Goal: Task Accomplishment & Management: Use online tool/utility

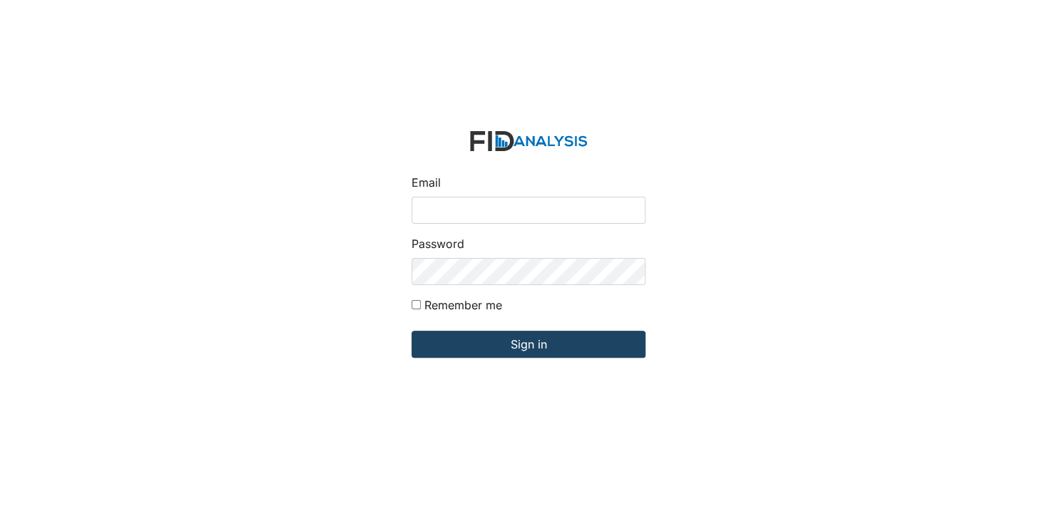
type input "[EMAIL_ADDRESS][DOMAIN_NAME]"
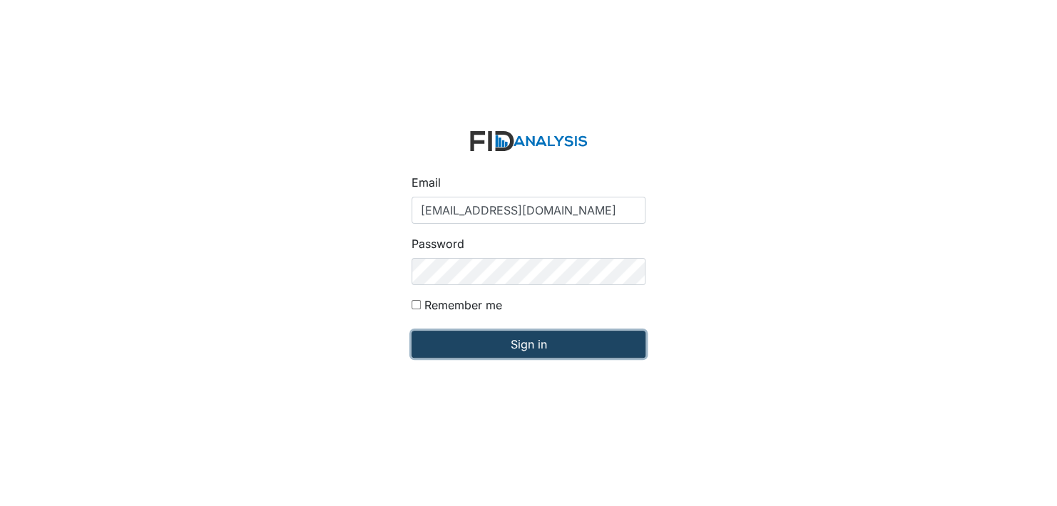
click at [555, 341] on input "Sign in" at bounding box center [529, 344] width 234 height 27
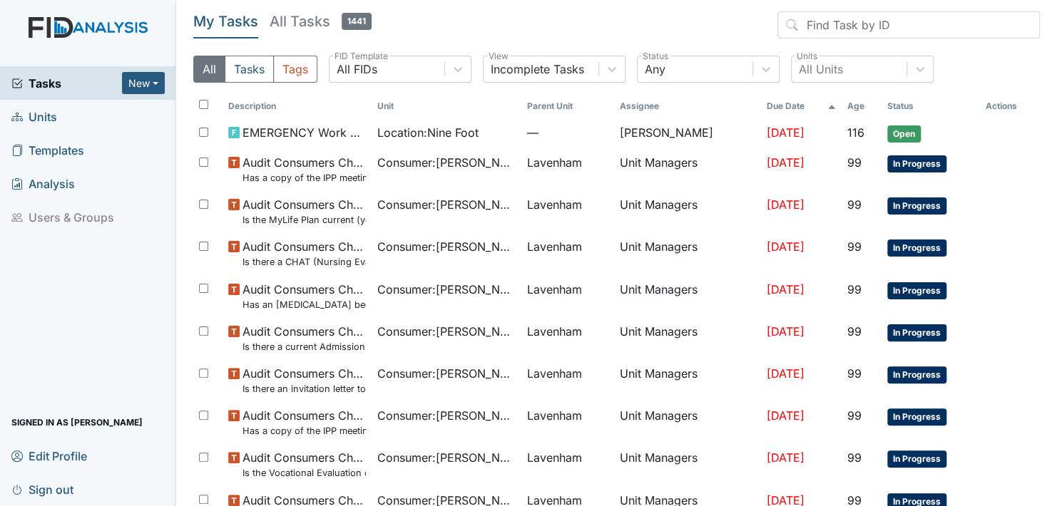
click at [32, 113] on span "Units" at bounding box center [34, 117] width 46 height 22
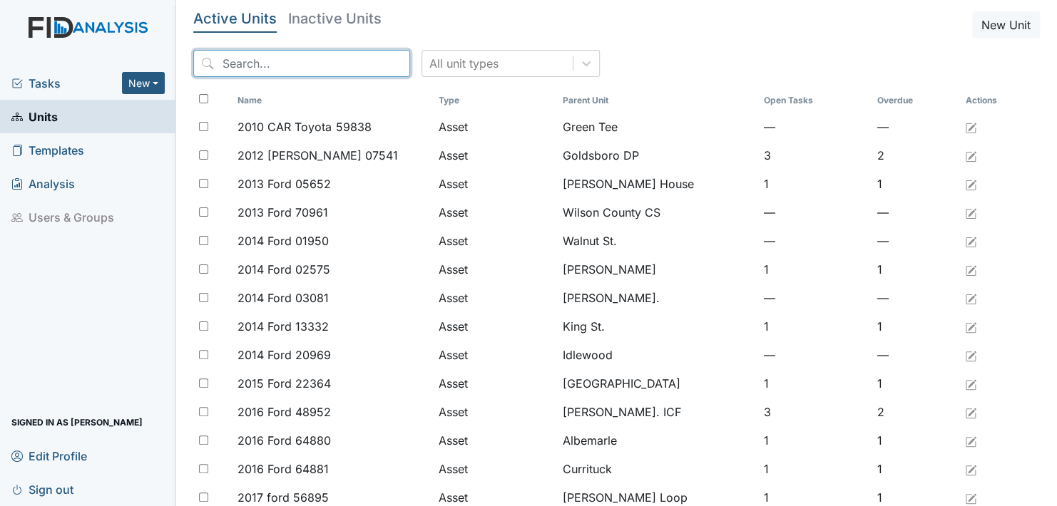
click at [296, 58] on input "search" at bounding box center [301, 63] width 217 height 27
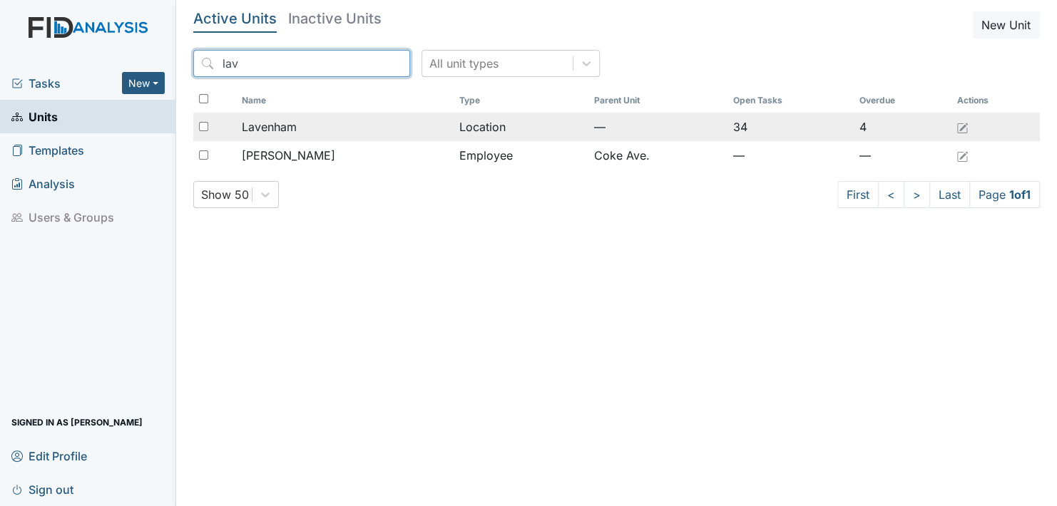
type input "lav"
click at [274, 128] on span "Lavenham" at bounding box center [269, 126] width 55 height 17
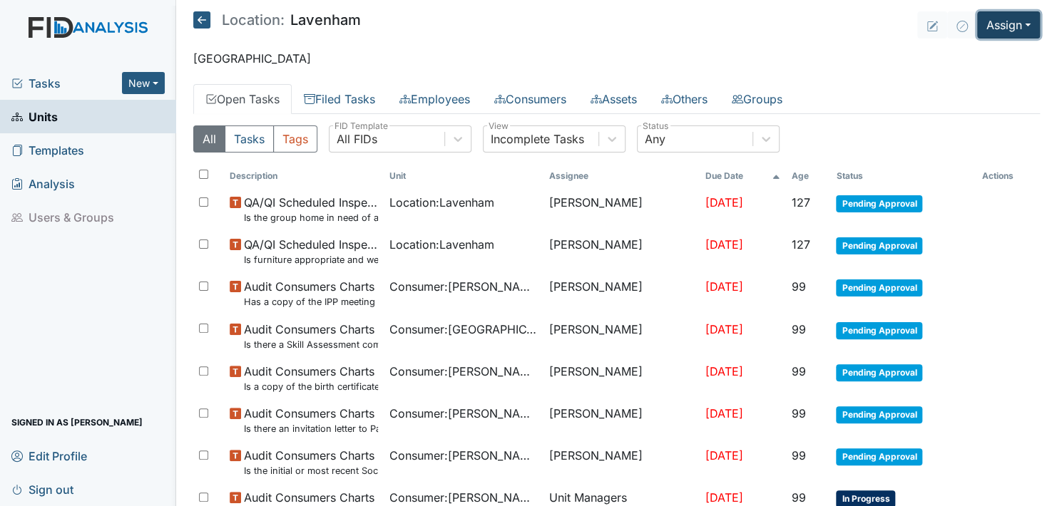
drag, startPoint x: 1016, startPoint y: 21, endPoint x: 1007, endPoint y: 41, distance: 21.1
click at [1015, 26] on button "Assign" at bounding box center [1008, 24] width 63 height 27
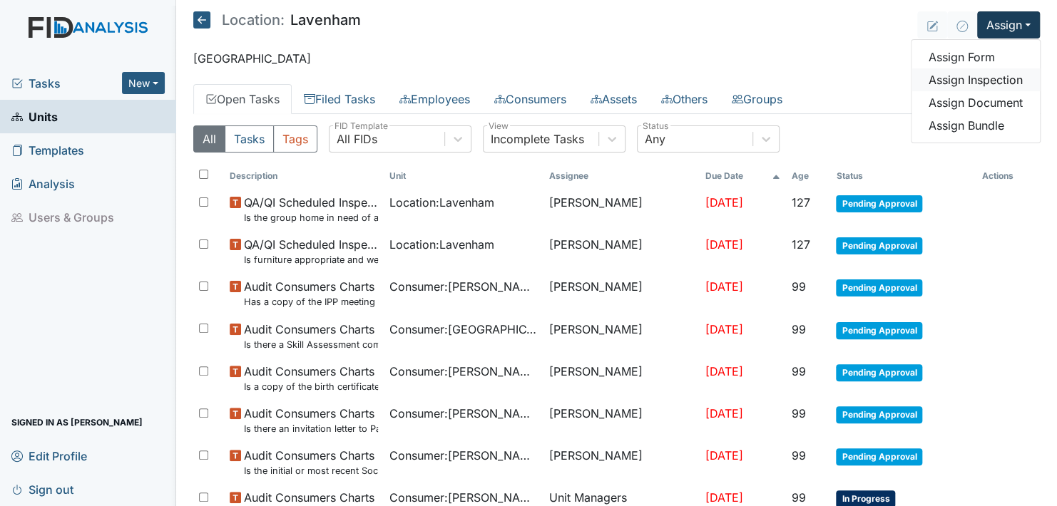
click at [967, 78] on link "Assign Inspection" at bounding box center [976, 79] width 128 height 23
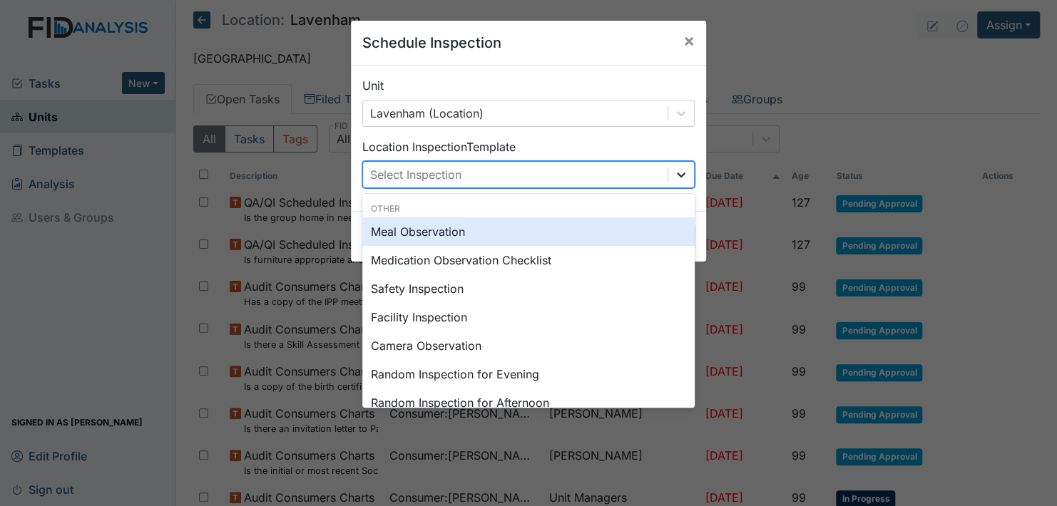
click at [678, 172] on icon at bounding box center [681, 175] width 14 height 14
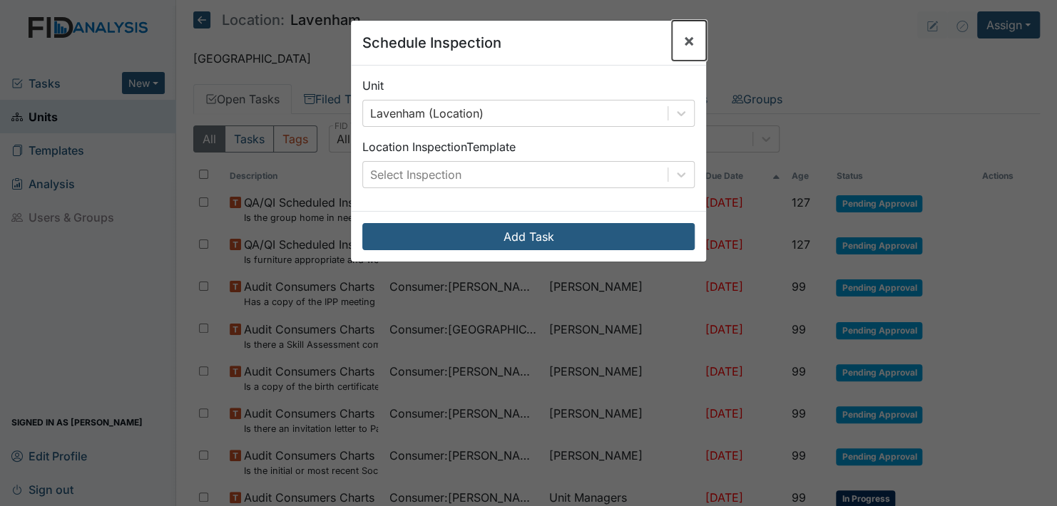
drag, startPoint x: 677, startPoint y: 36, endPoint x: 725, endPoint y: 41, distance: 48.8
click at [677, 35] on button "×" at bounding box center [689, 41] width 34 height 40
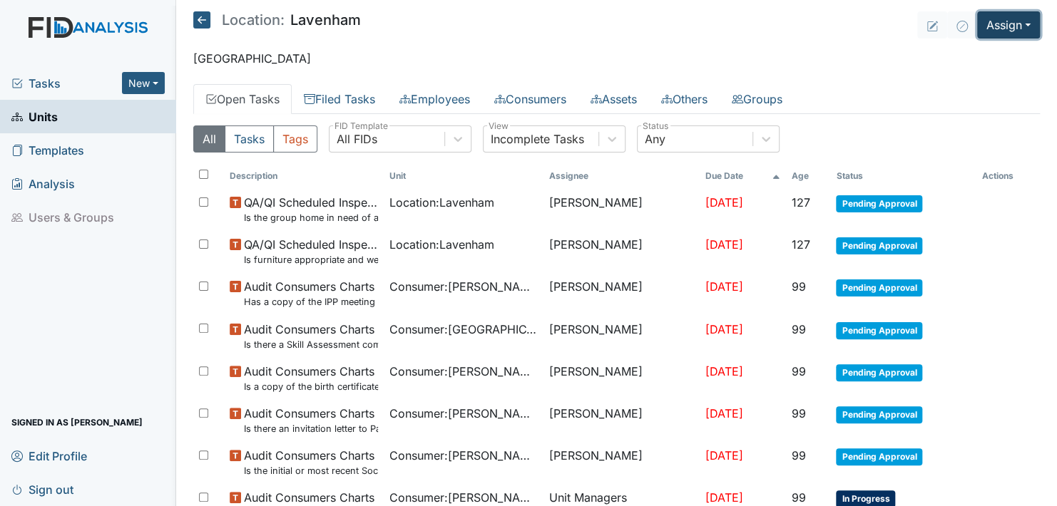
click at [1013, 19] on button "Assign" at bounding box center [1008, 24] width 63 height 27
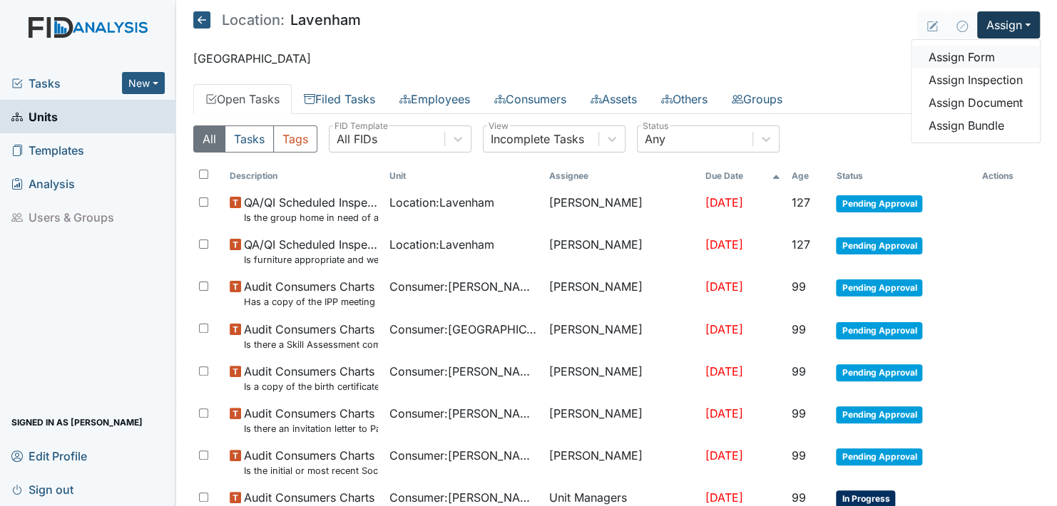
click at [963, 53] on link "Assign Form" at bounding box center [976, 57] width 128 height 23
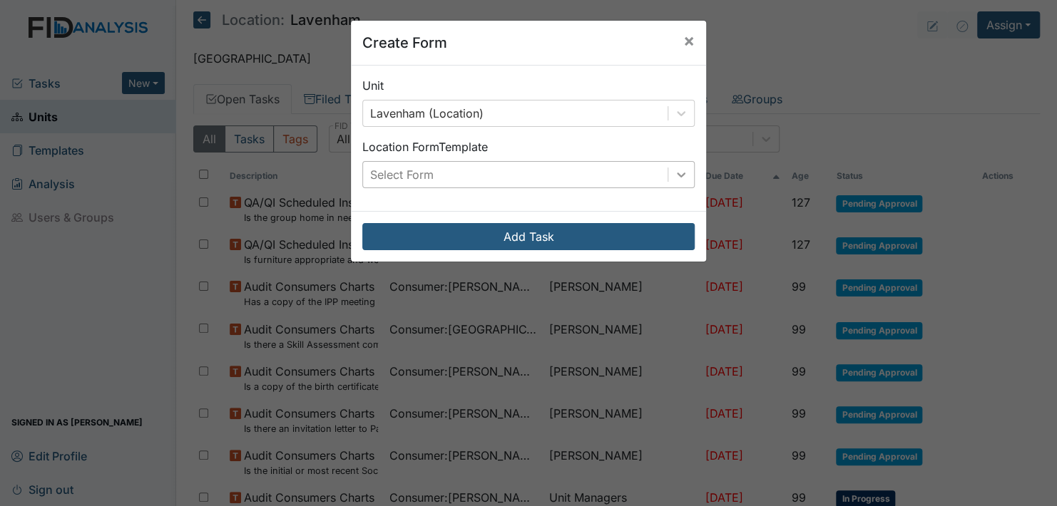
click at [674, 170] on icon at bounding box center [681, 175] width 14 height 14
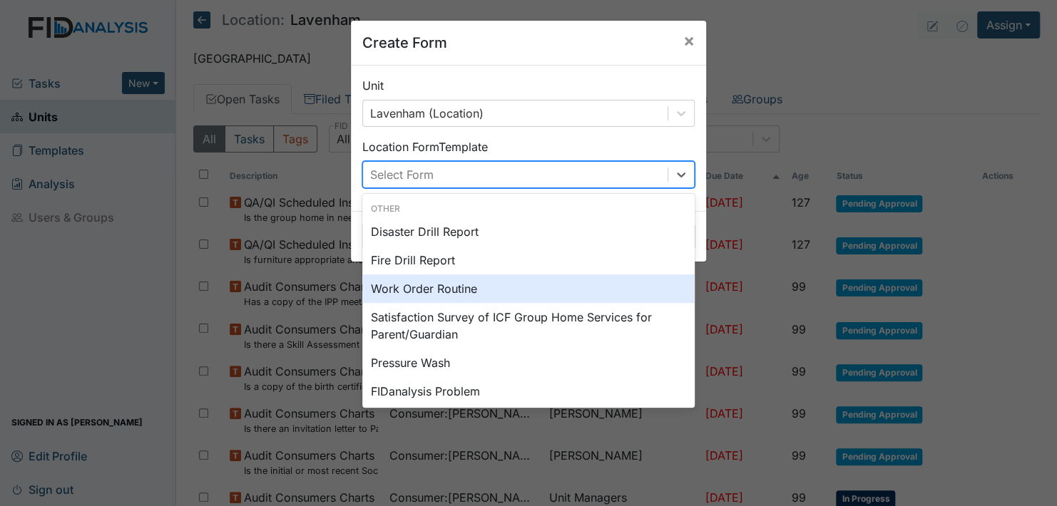
click at [432, 287] on div "Work Order Routine" at bounding box center [528, 289] width 332 height 29
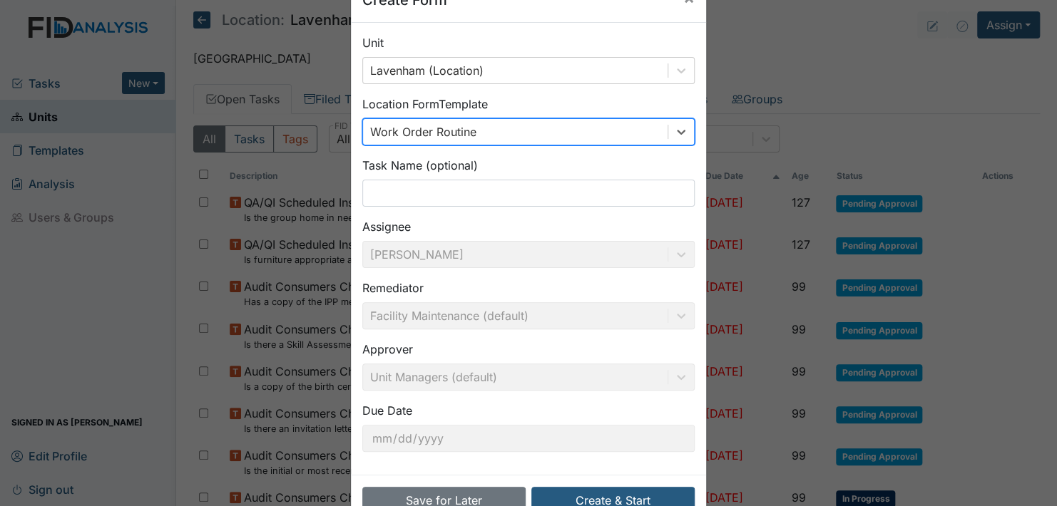
scroll to position [81, 0]
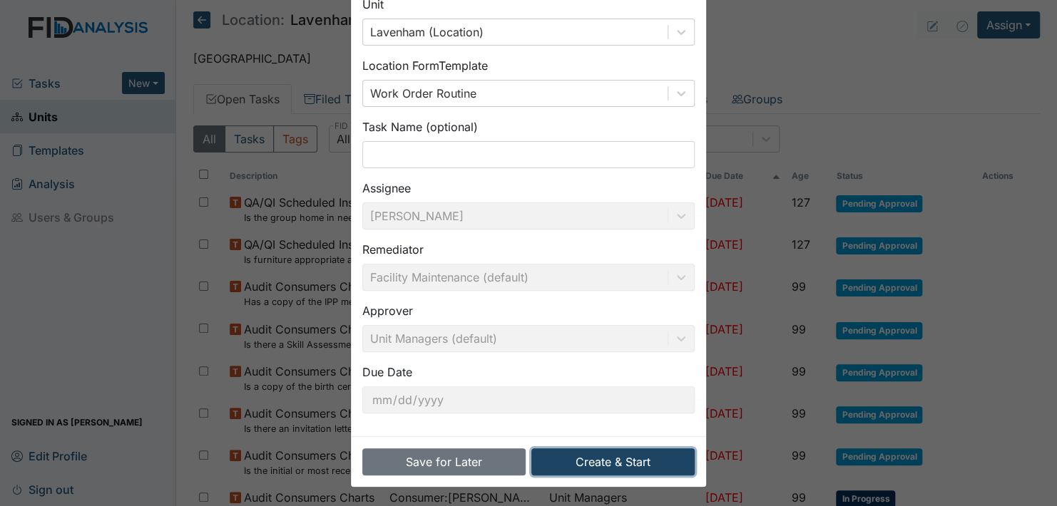
click at [608, 458] on button "Create & Start" at bounding box center [612, 462] width 163 height 27
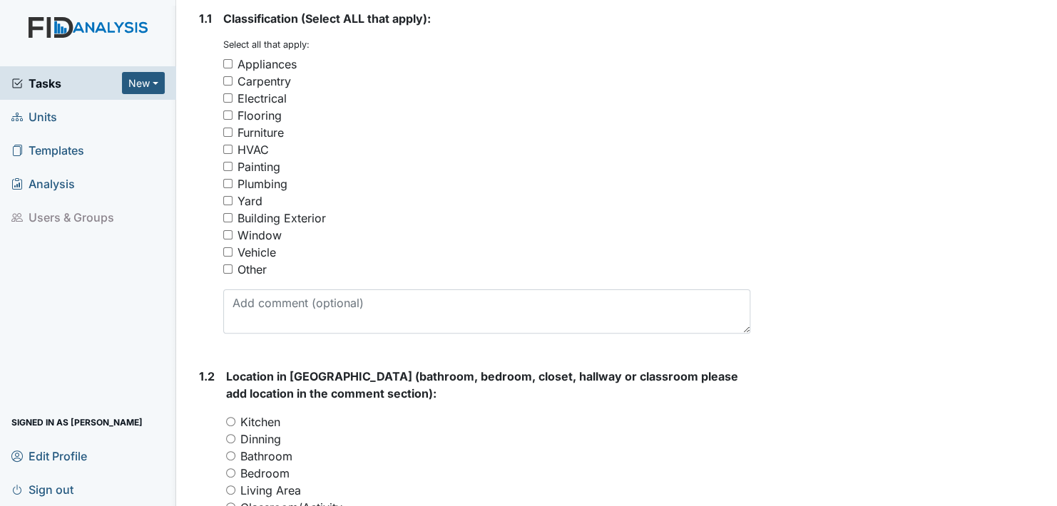
scroll to position [214, 0]
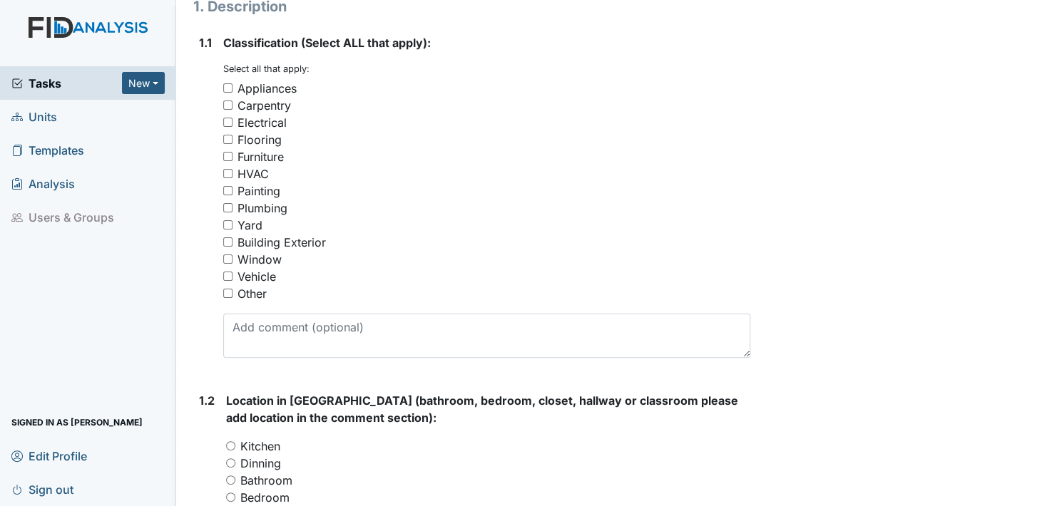
click at [229, 292] on input "Other" at bounding box center [227, 293] width 9 height 9
checkbox input "true"
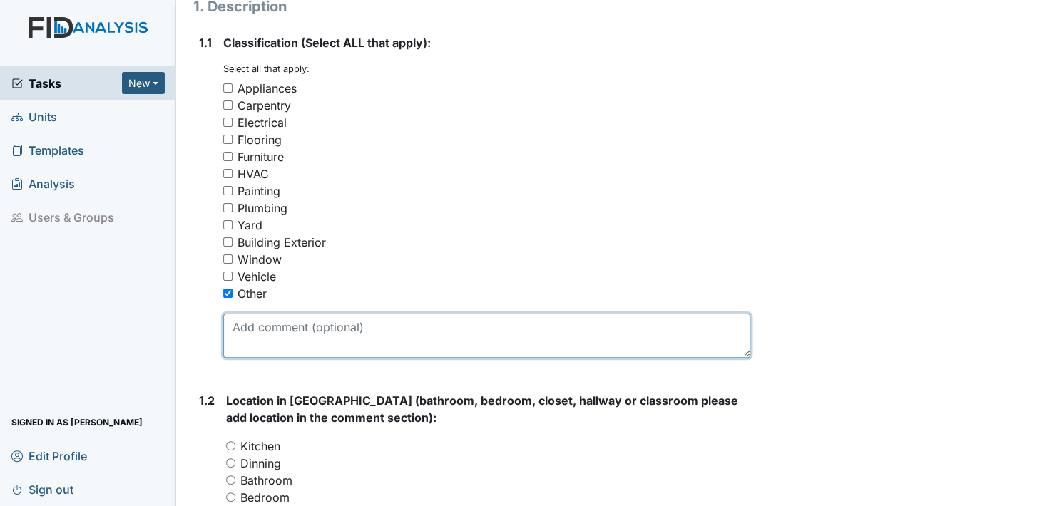
click at [258, 346] on textarea at bounding box center [486, 336] width 527 height 44
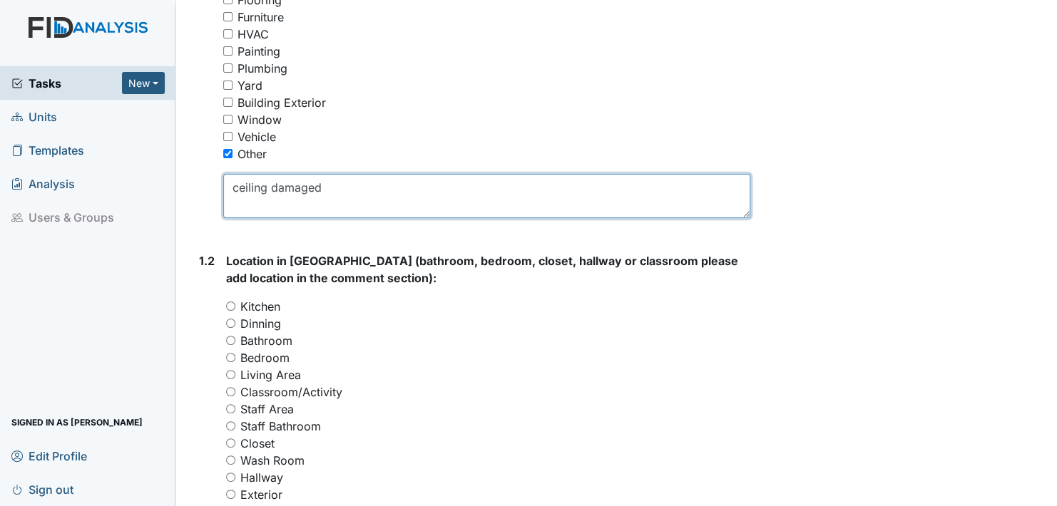
scroll to position [428, 0]
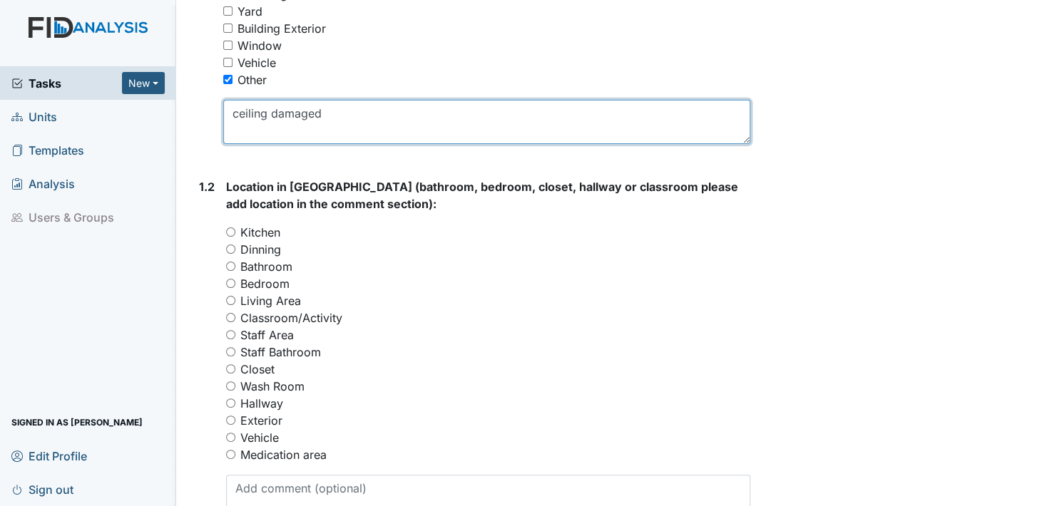
type textarea "ceiling damaged"
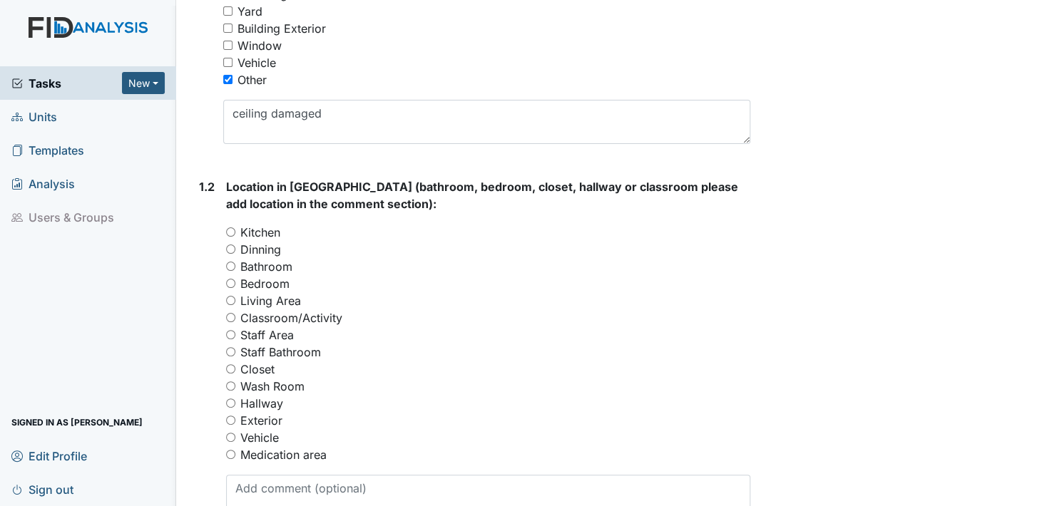
click at [231, 298] on input "Living Area" at bounding box center [230, 300] width 9 height 9
radio input "true"
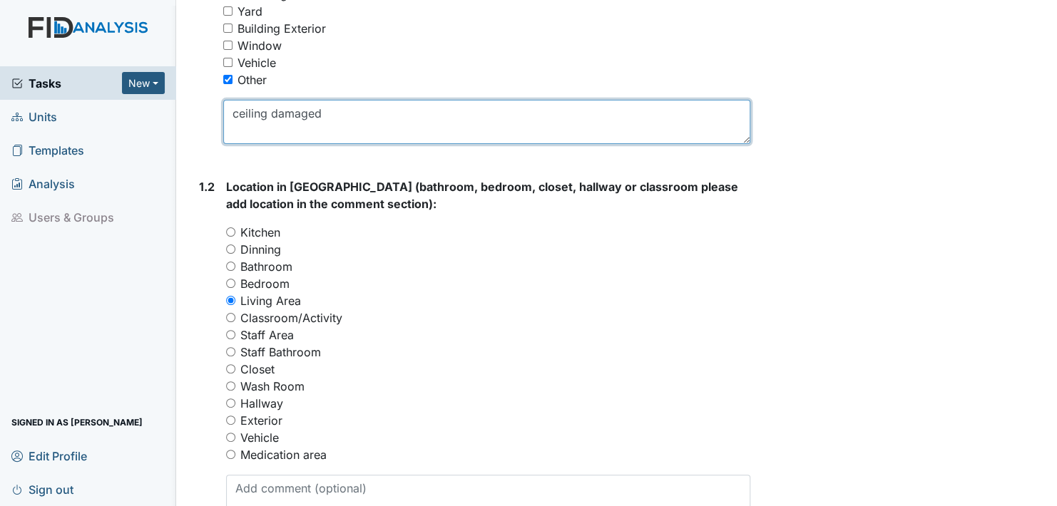
click at [328, 113] on textarea "ceiling damaged" at bounding box center [486, 122] width 527 height 44
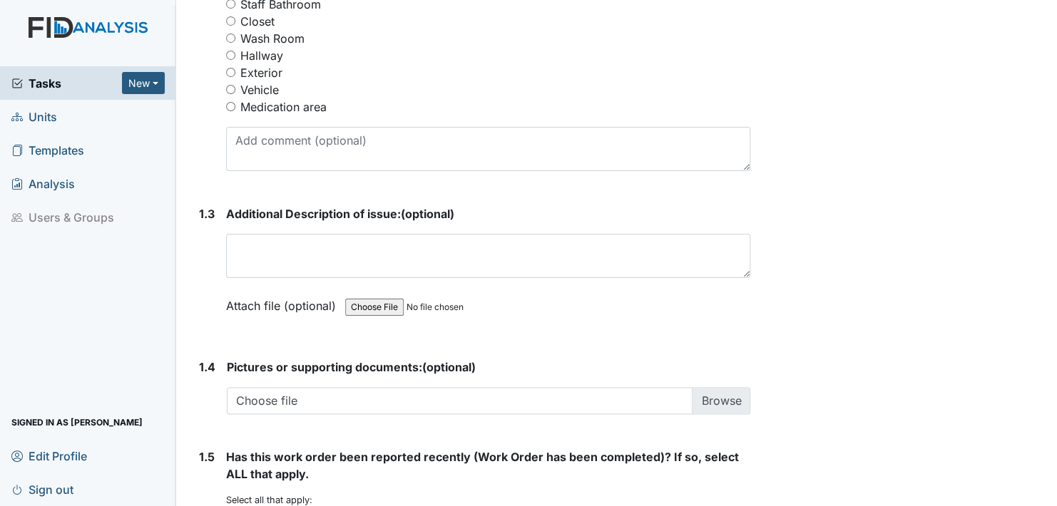
scroll to position [785, 0]
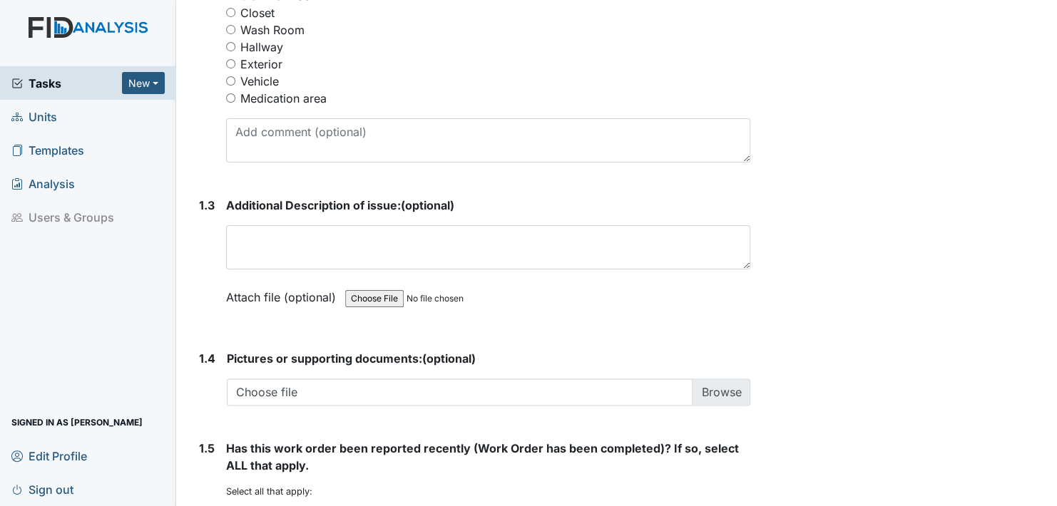
type textarea "ceiling damaged in the living room."
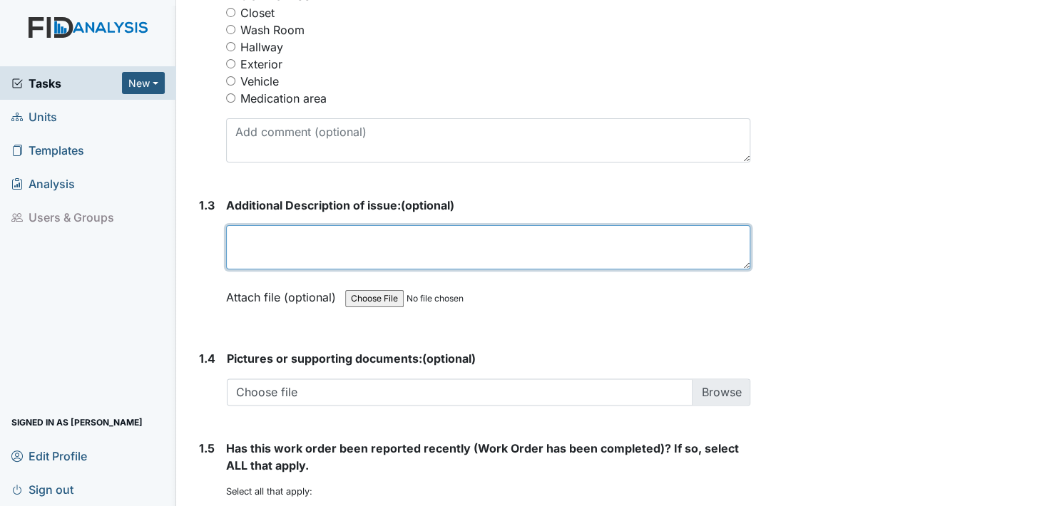
click at [240, 250] on textarea at bounding box center [488, 247] width 524 height 44
click at [248, 250] on textarea at bounding box center [488, 247] width 524 height 44
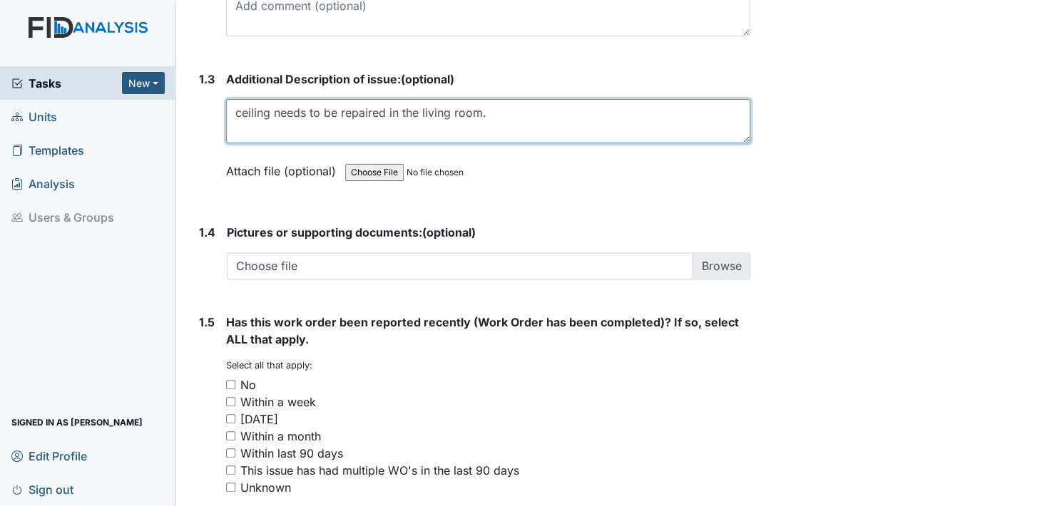
scroll to position [927, 0]
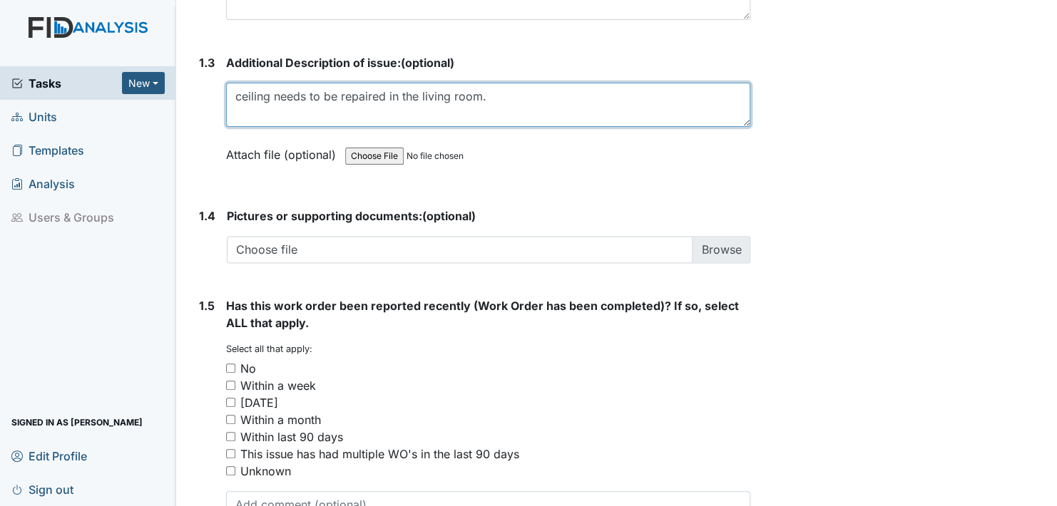
type textarea "ceiling needs to be repaired in the living room."
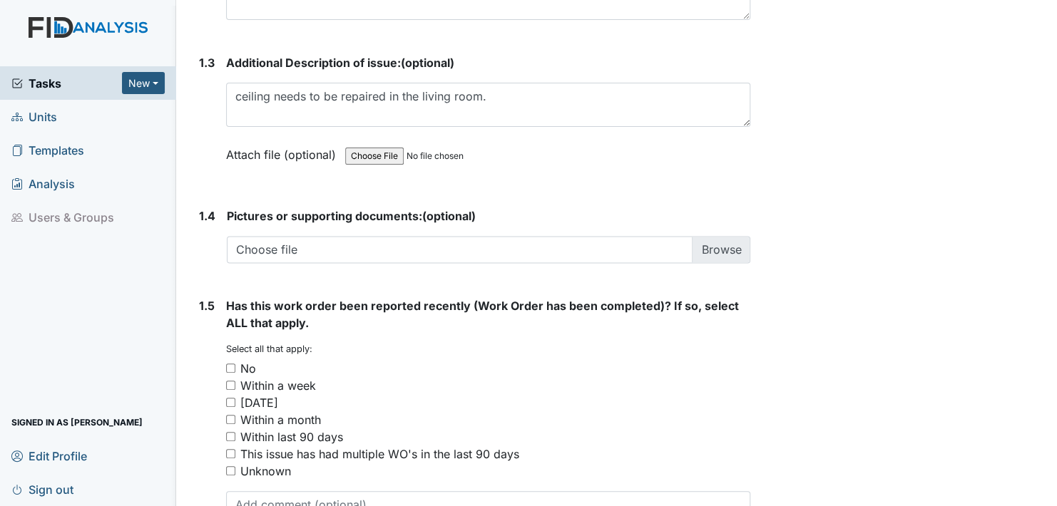
click at [246, 153] on label "Attach file (optional)" at bounding box center [284, 150] width 116 height 25
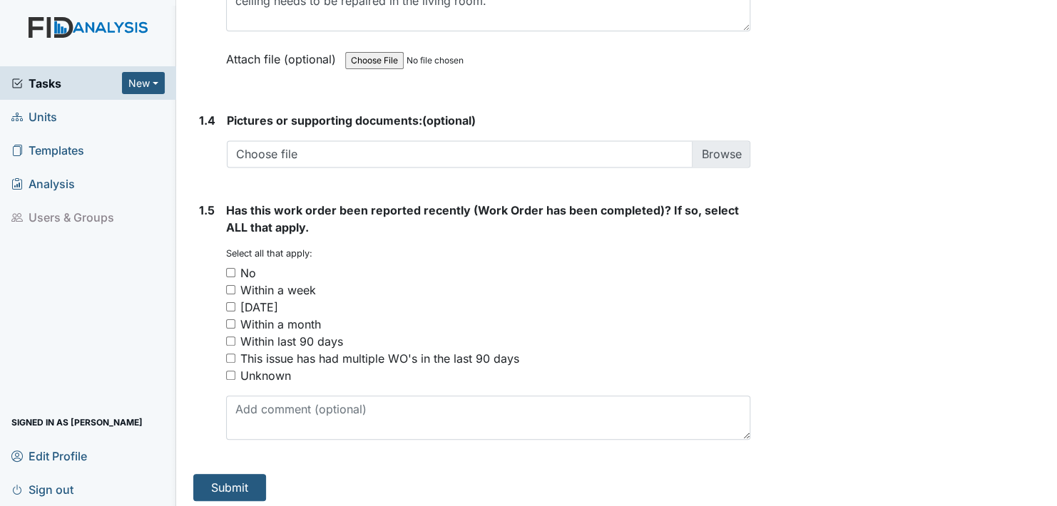
scroll to position [1027, 0]
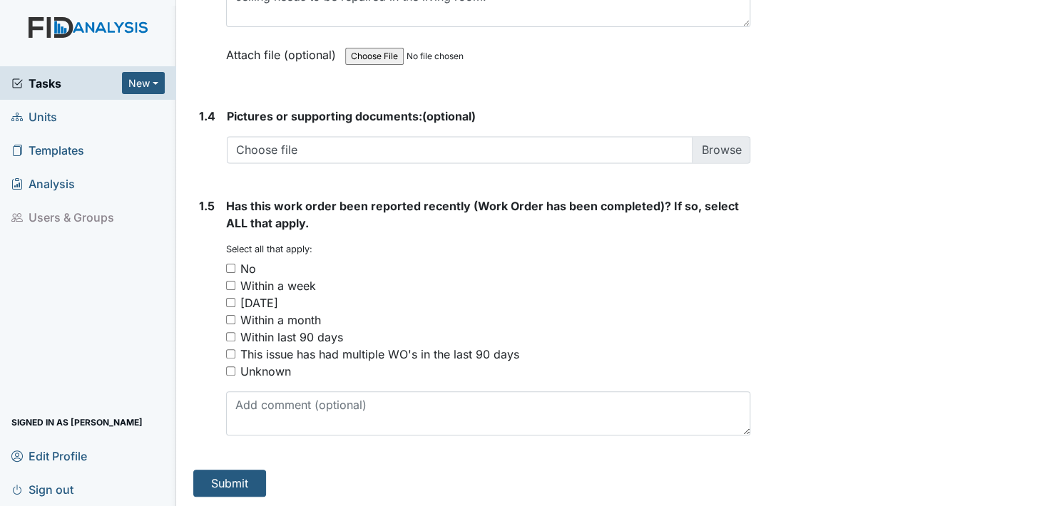
drag, startPoint x: 228, startPoint y: 265, endPoint x: 253, endPoint y: 342, distance: 81.0
click at [232, 270] on input "No" at bounding box center [230, 268] width 9 height 9
checkbox input "true"
click at [223, 479] on button "Submit" at bounding box center [229, 483] width 73 height 27
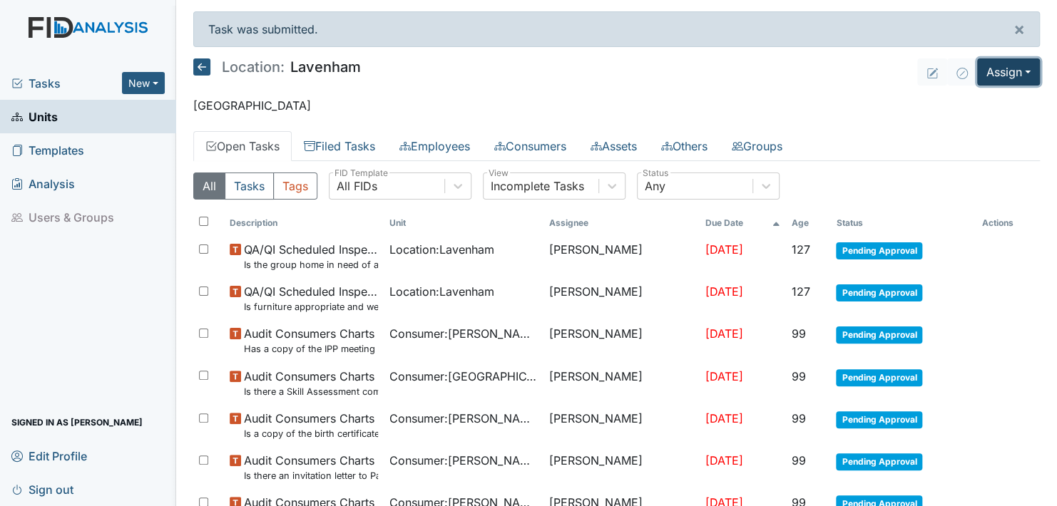
click at [1011, 67] on button "Assign" at bounding box center [1008, 71] width 63 height 27
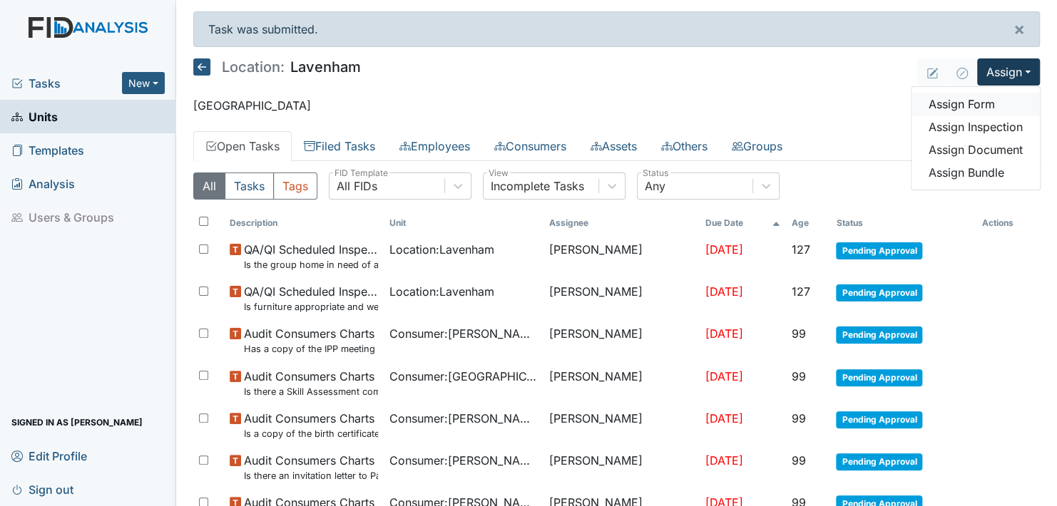
click at [953, 98] on link "Assign Form" at bounding box center [976, 104] width 128 height 23
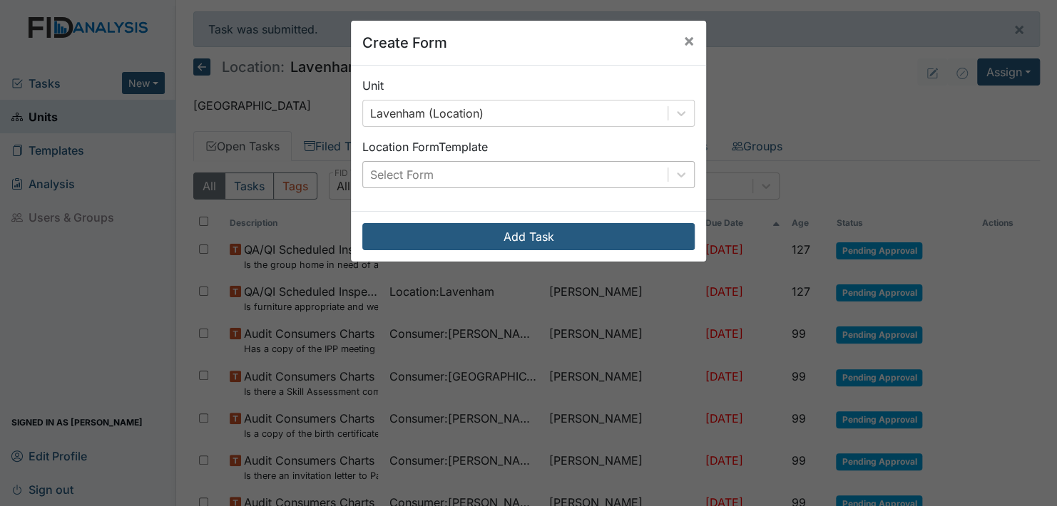
drag, startPoint x: 677, startPoint y: 175, endPoint x: 657, endPoint y: 186, distance: 23.0
click at [677, 175] on icon at bounding box center [681, 175] width 9 height 5
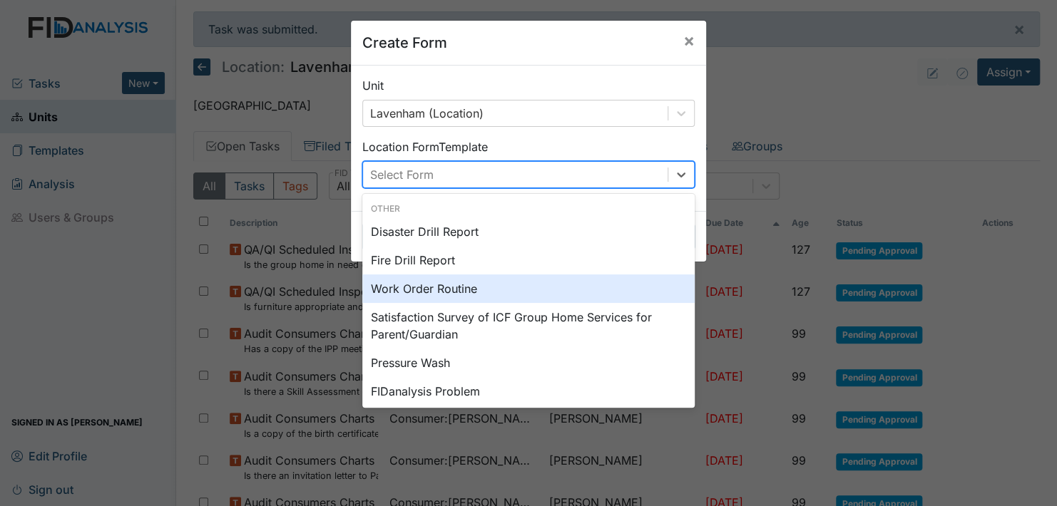
click at [444, 290] on div "Work Order Routine" at bounding box center [528, 289] width 332 height 29
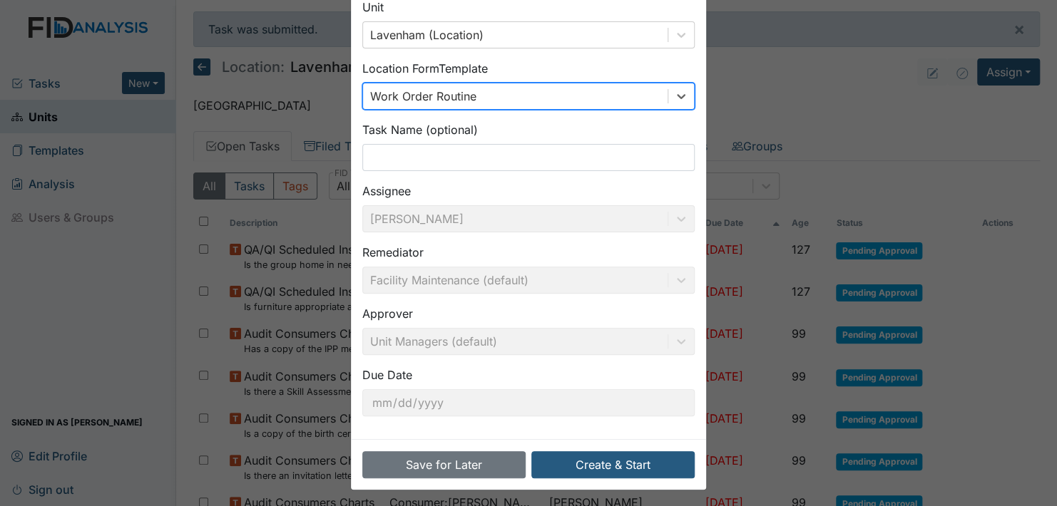
scroll to position [81, 0]
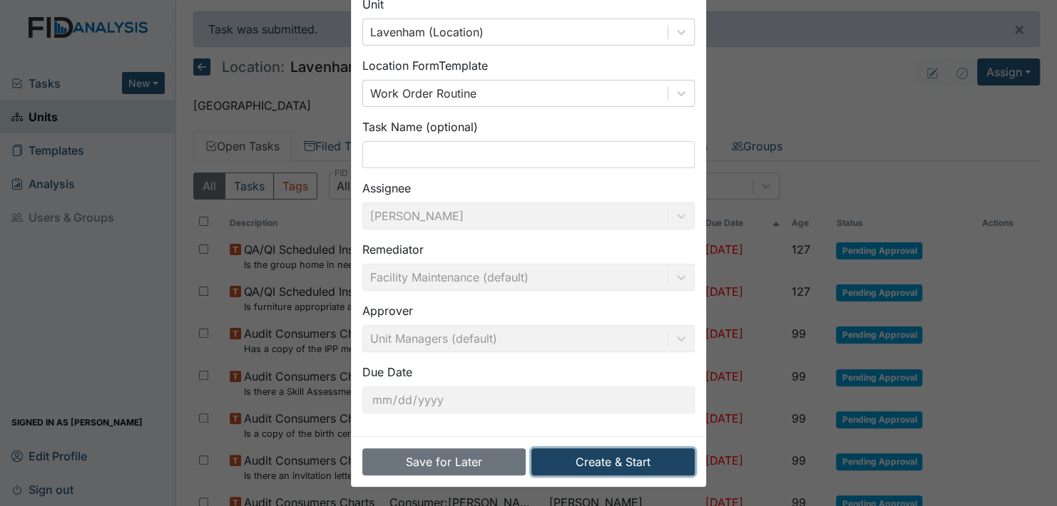
click at [605, 455] on button "Create & Start" at bounding box center [612, 462] width 163 height 27
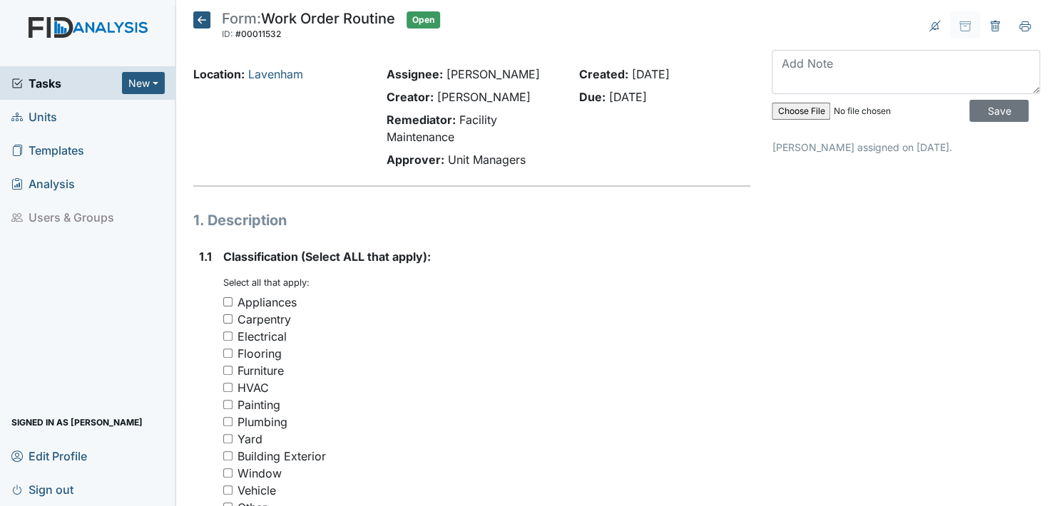
click at [226, 403] on input "Painting" at bounding box center [227, 404] width 9 height 9
checkbox input "true"
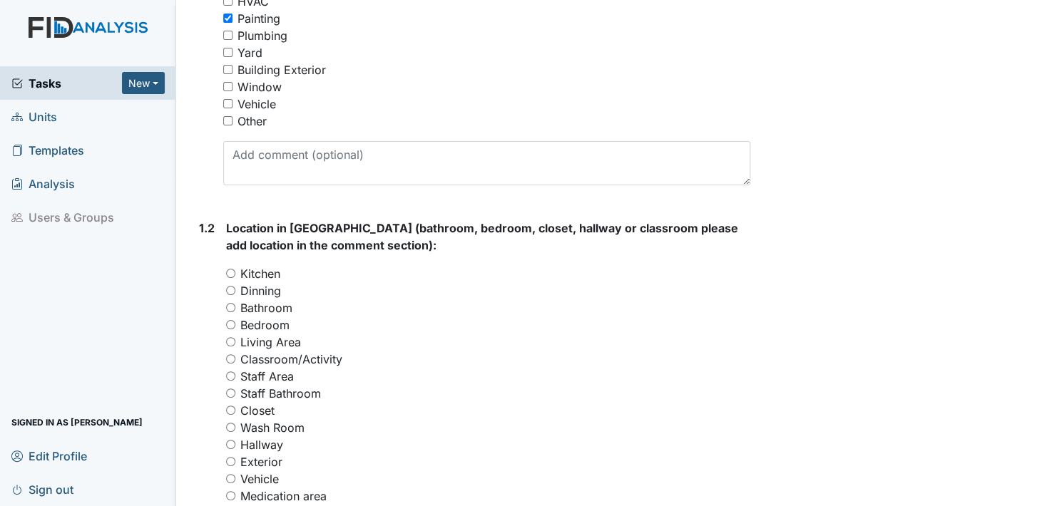
scroll to position [428, 0]
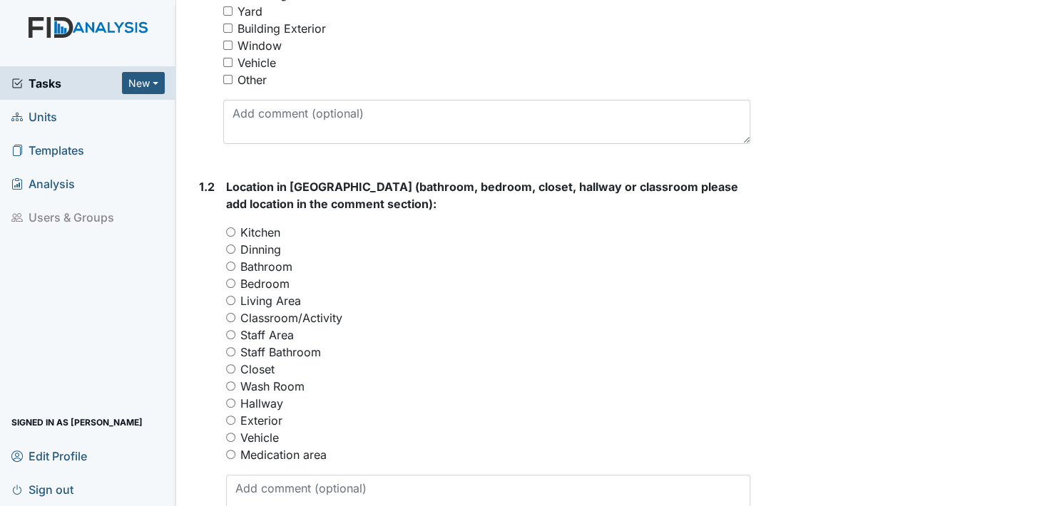
click at [234, 283] on input "Bedroom" at bounding box center [230, 283] width 9 height 9
radio input "true"
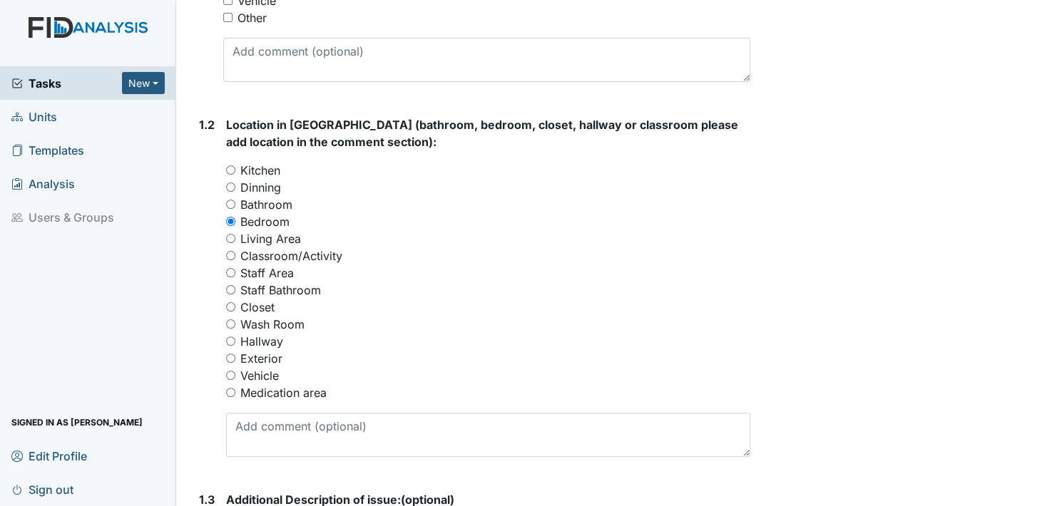
scroll to position [713, 0]
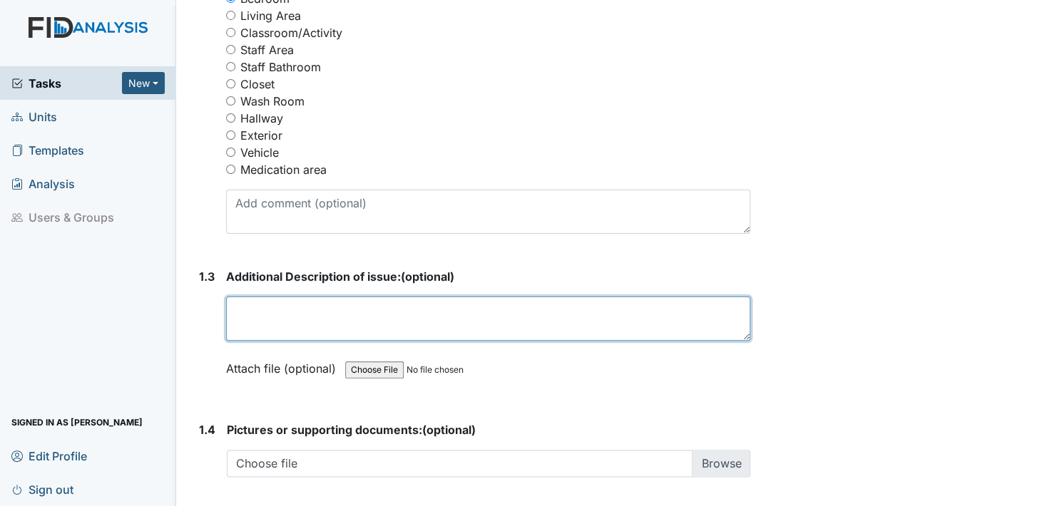
click at [243, 322] on textarea at bounding box center [488, 319] width 524 height 44
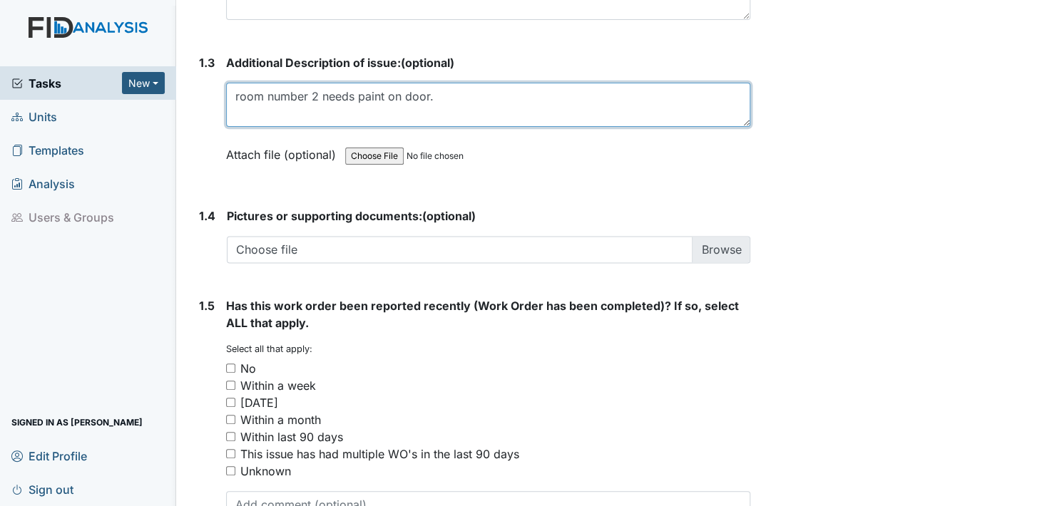
scroll to position [999, 0]
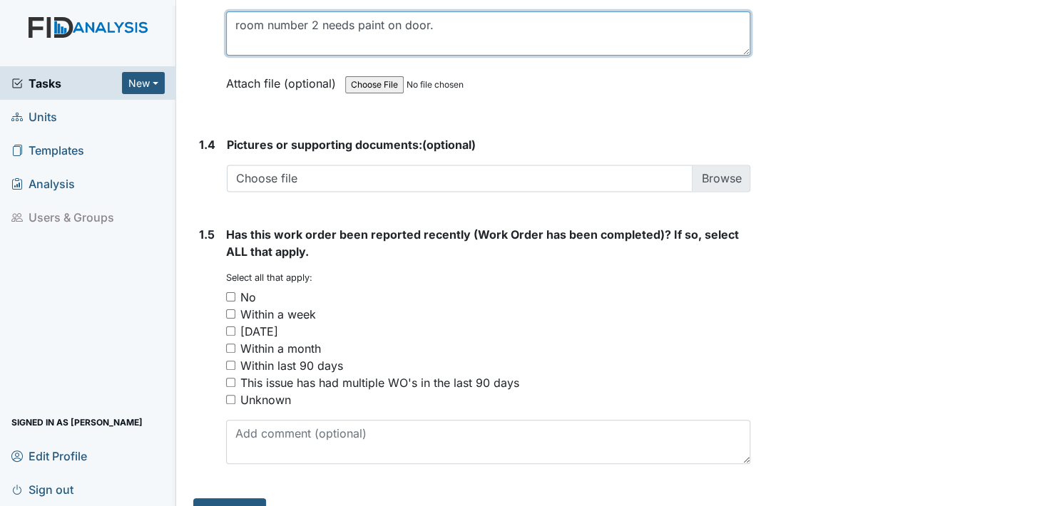
type textarea "room number 2 needs paint on door."
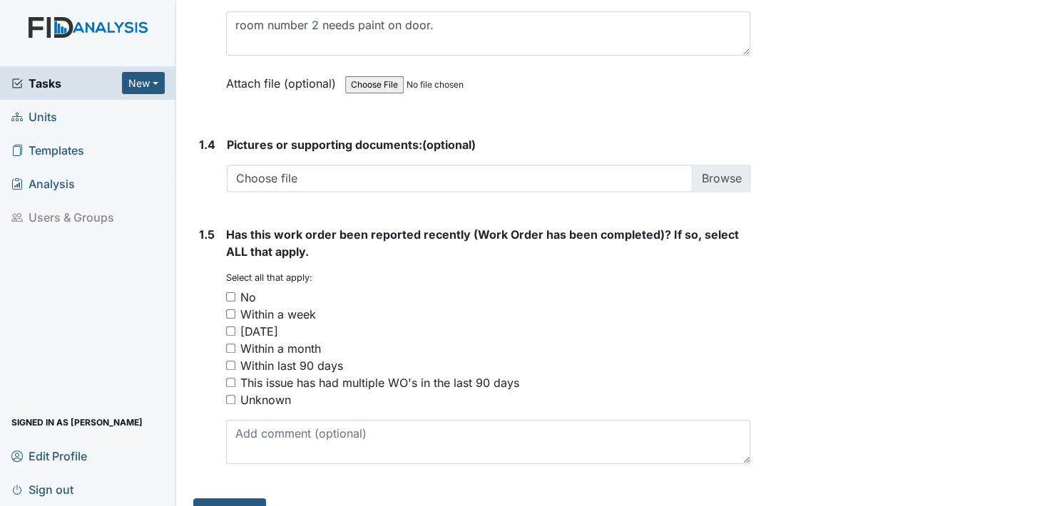
click at [231, 294] on input "No" at bounding box center [230, 296] width 9 height 9
checkbox input "true"
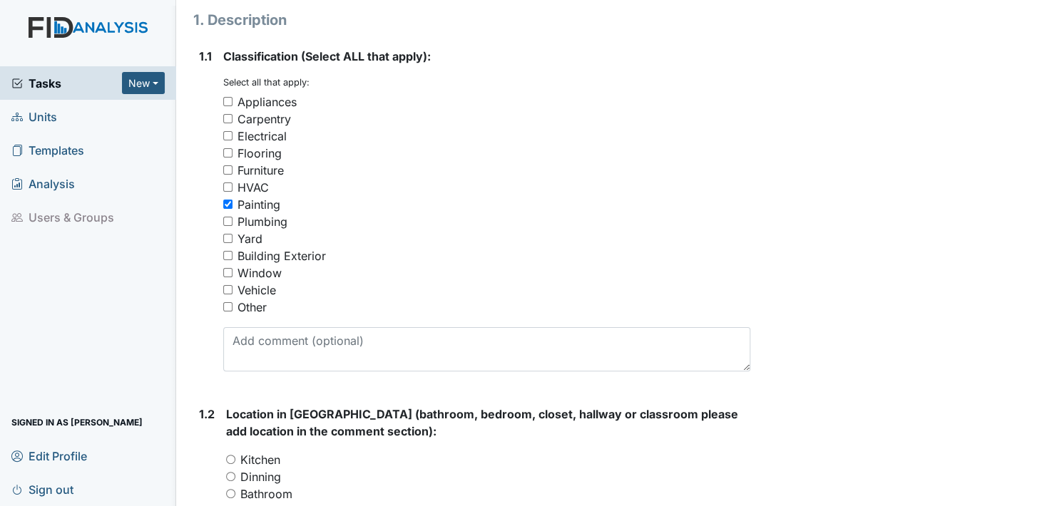
scroll to position [285, 0]
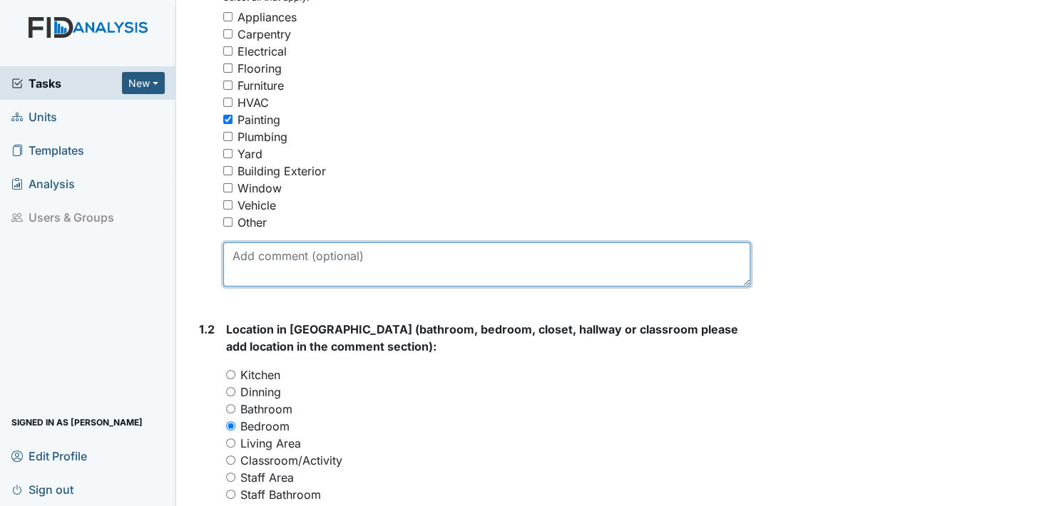
click at [235, 271] on textarea at bounding box center [486, 265] width 527 height 44
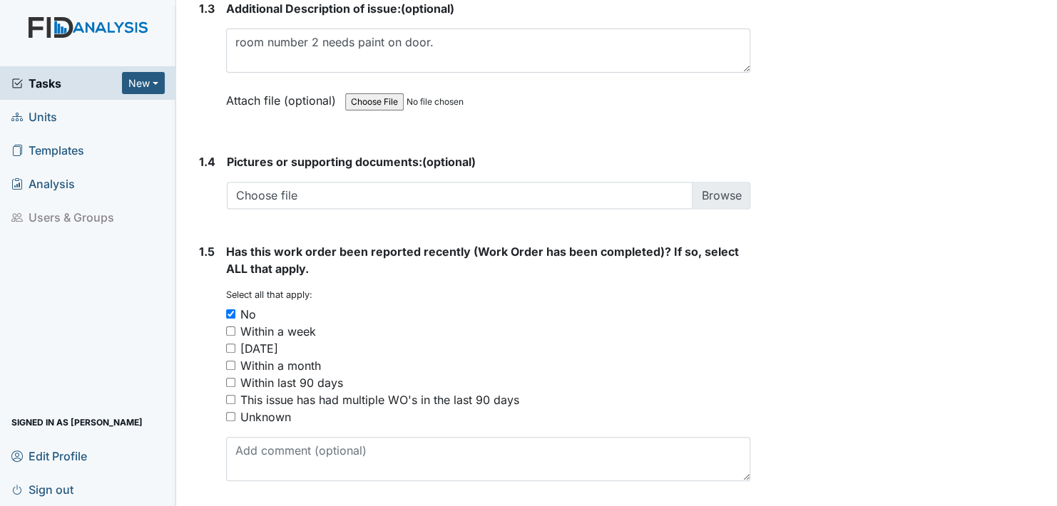
scroll to position [1027, 0]
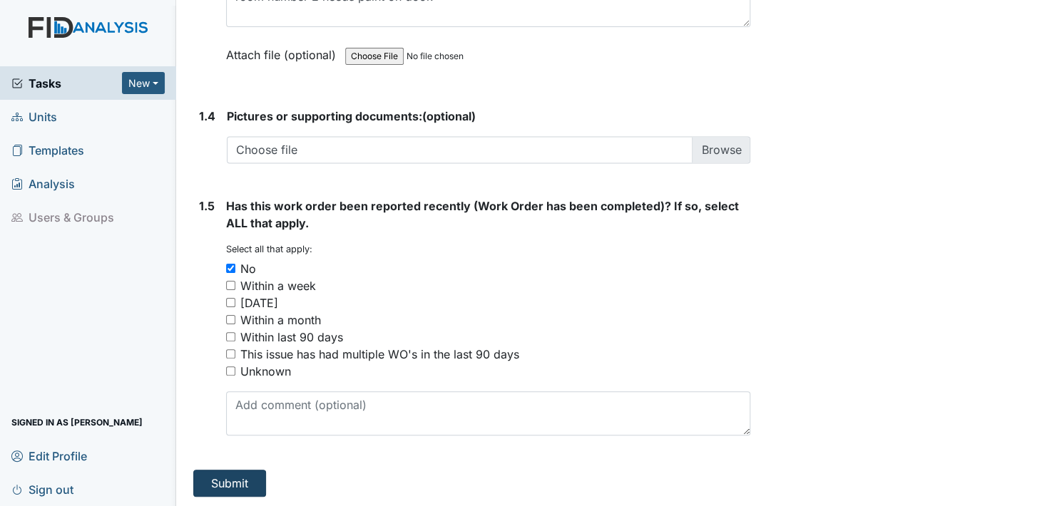
type textarea "door needs to be painted."
click at [239, 478] on button "Submit" at bounding box center [229, 483] width 73 height 27
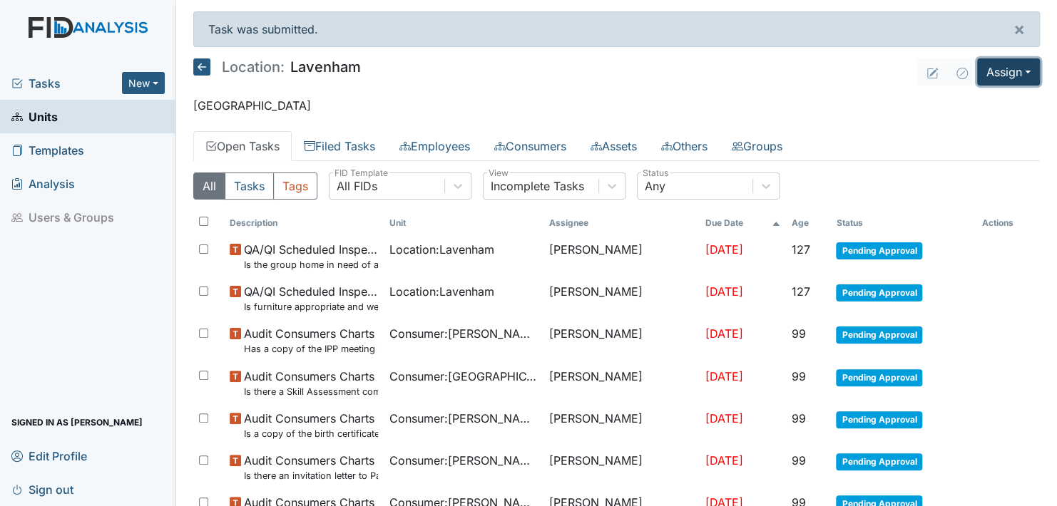
click at [1017, 67] on button "Assign" at bounding box center [1008, 71] width 63 height 27
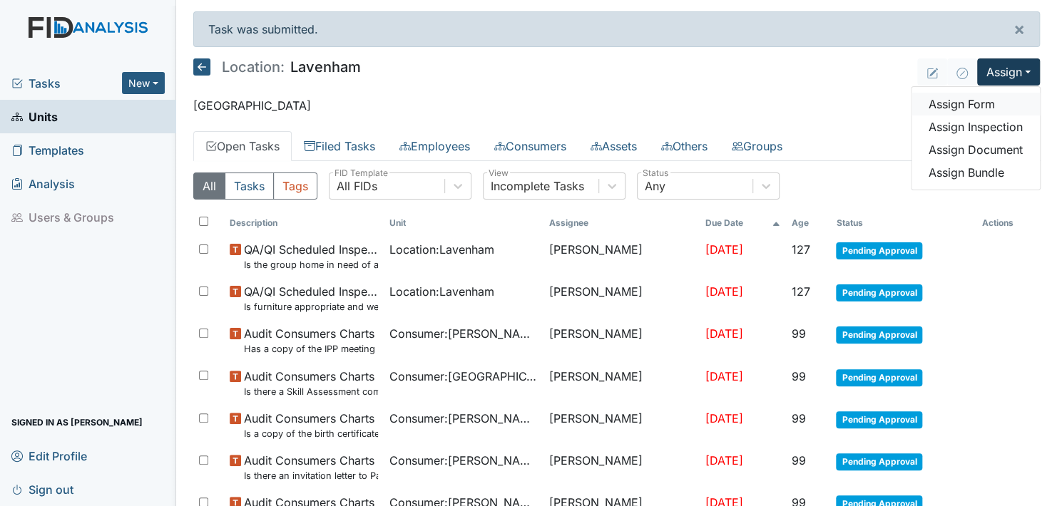
click at [974, 99] on link "Assign Form" at bounding box center [976, 104] width 128 height 23
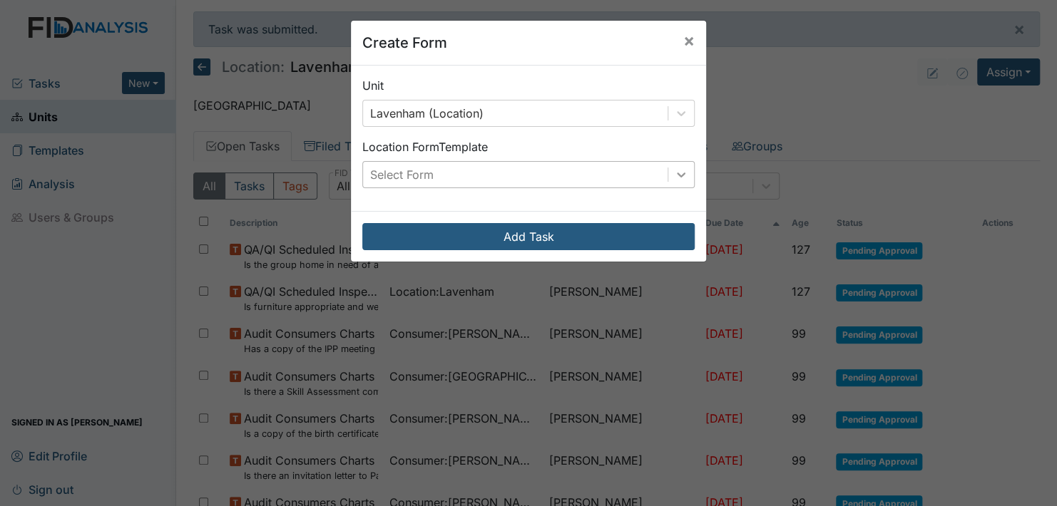
click at [676, 173] on icon at bounding box center [681, 175] width 14 height 14
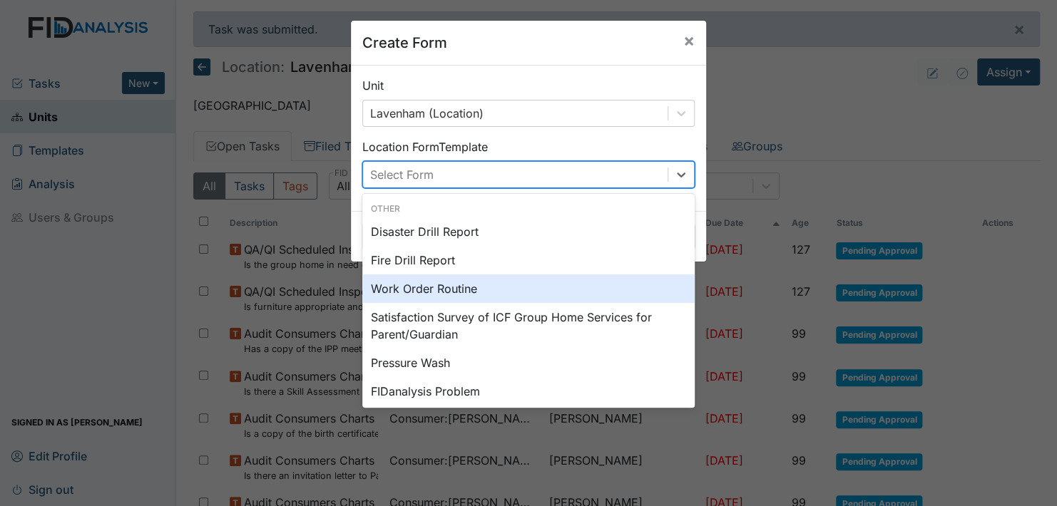
click at [409, 287] on div "Work Order Routine" at bounding box center [528, 289] width 332 height 29
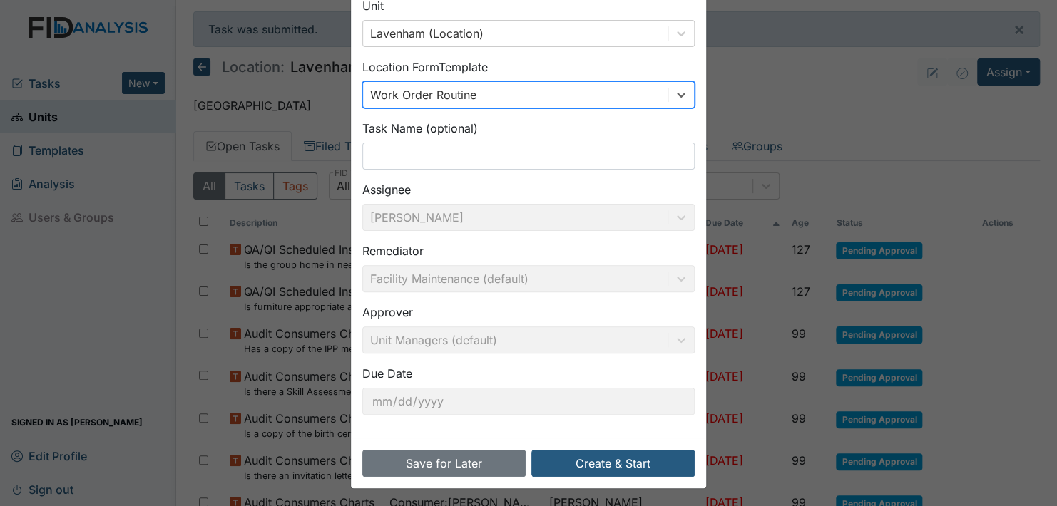
scroll to position [81, 0]
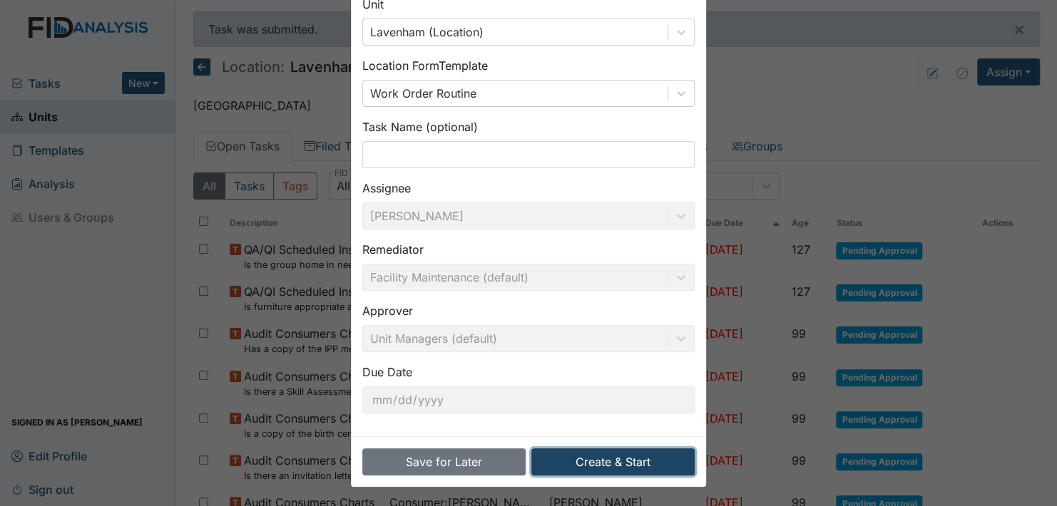
click at [600, 459] on button "Create & Start" at bounding box center [612, 462] width 163 height 27
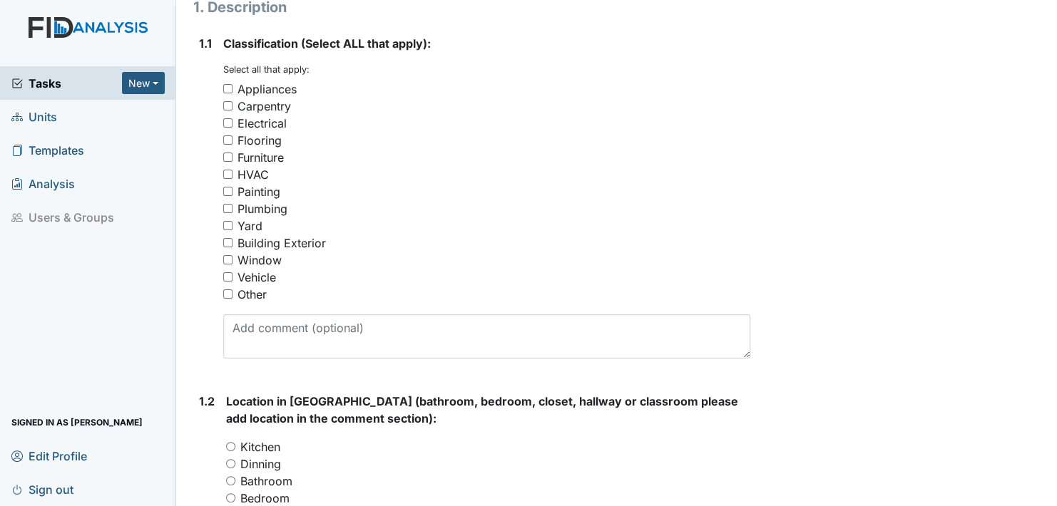
scroll to position [214, 0]
drag, startPoint x: 226, startPoint y: 189, endPoint x: 225, endPoint y: 204, distance: 15.0
click at [226, 189] on input "Painting" at bounding box center [227, 190] width 9 height 9
checkbox input "true"
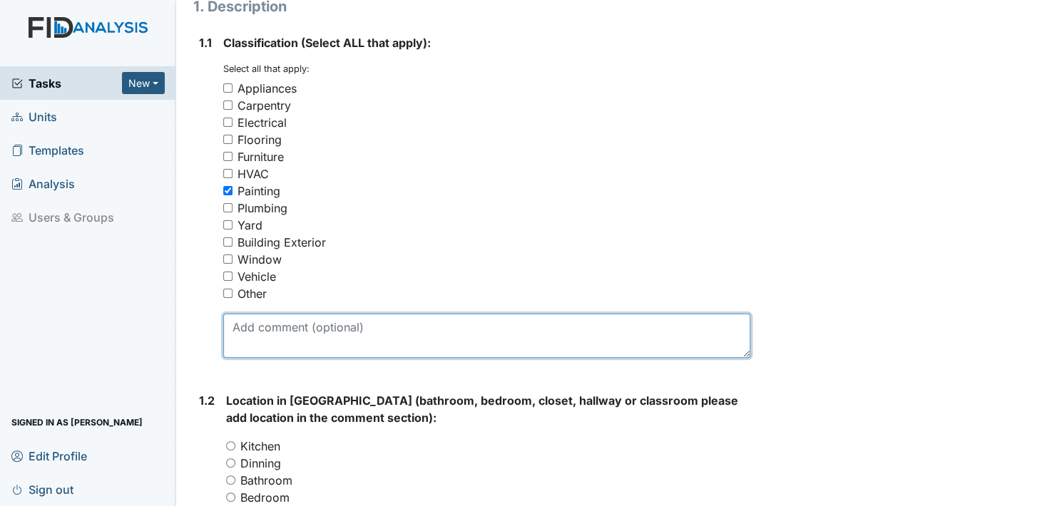
click at [248, 341] on textarea at bounding box center [486, 336] width 527 height 44
click at [248, 341] on textarea "bedroom number 4 needs to be painted" at bounding box center [486, 336] width 527 height 44
click at [450, 324] on textarea "bedroom number 4 needs to be painted" at bounding box center [486, 336] width 527 height 44
type textarea "bedroom number 4 needs to be painted the bathroom handle is damaged and bent."
